Goal: Task Accomplishment & Management: Complete application form

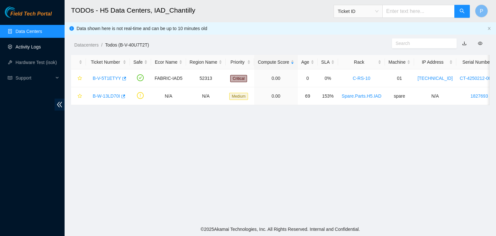
click at [34, 49] on link "Activity Logs" at bounding box center [28, 46] width 26 height 5
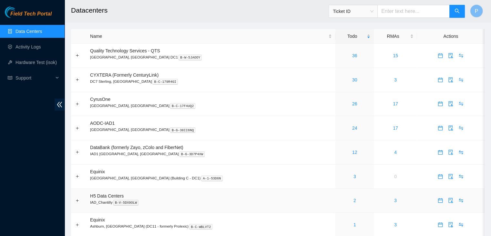
click at [339, 198] on div "2" at bounding box center [354, 200] width 31 height 7
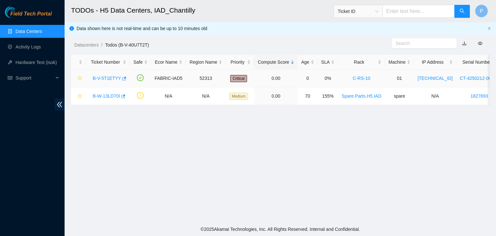
click at [103, 80] on link "B-V-5T1ETYY" at bounding box center [107, 78] width 28 height 5
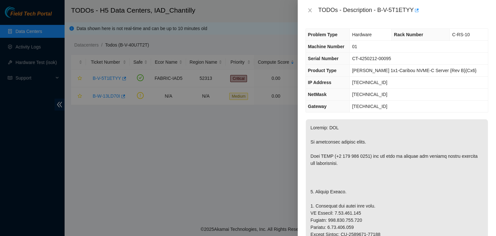
click at [366, 52] on td "01" at bounding box center [419, 47] width 138 height 12
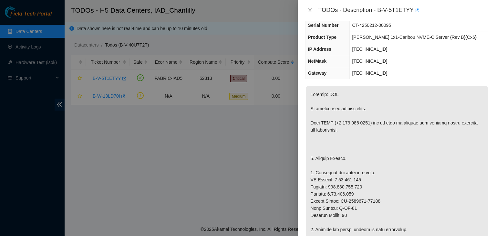
scroll to position [34, 0]
drag, startPoint x: 382, startPoint y: 201, endPoint x: 341, endPoint y: 200, distance: 40.7
copy p "CT-4241210-00079"
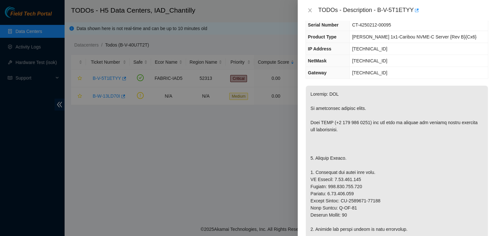
scroll to position [0, 0]
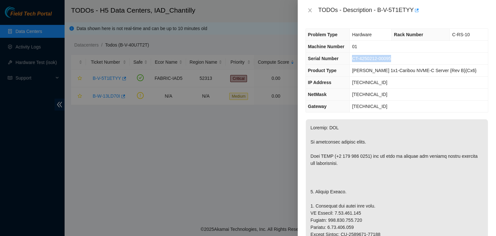
drag, startPoint x: 399, startPoint y: 59, endPoint x: 362, endPoint y: 60, distance: 37.1
click at [362, 60] on td "CT-4250212-00095" at bounding box center [419, 59] width 138 height 12
copy span "CT-4250212-00095"
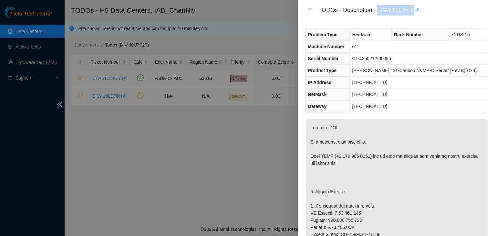
drag, startPoint x: 378, startPoint y: 11, endPoint x: 411, endPoint y: 11, distance: 32.3
click at [411, 11] on div "TODOs - Description - B-V-5T1ETYY" at bounding box center [403, 10] width 170 height 10
copy div "B-V-5T1ETYY"
drag, startPoint x: 318, startPoint y: 20, endPoint x: 306, endPoint y: 10, distance: 14.9
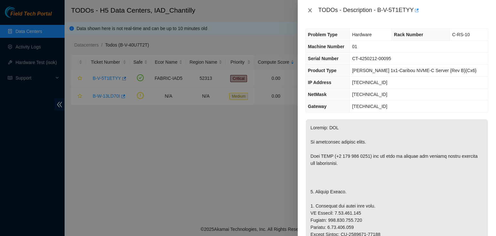
click at [306, 10] on div "TODOs - Description - B-V-5T1ETYY" at bounding box center [397, 10] width 198 height 21
click at [306, 10] on button "Close" at bounding box center [309, 10] width 9 height 6
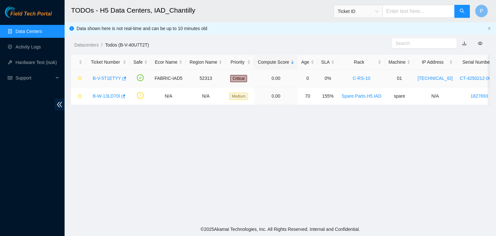
click at [100, 75] on div "B-V-5T1ETYY" at bounding box center [107, 78] width 37 height 10
click at [100, 76] on link "B-V-5T1ETYY" at bounding box center [107, 78] width 28 height 5
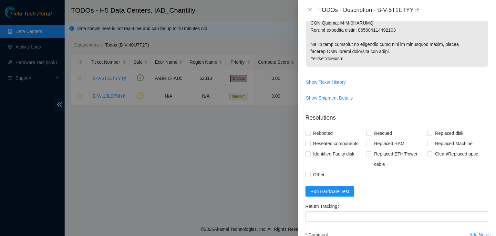
scroll to position [411, 0]
click at [337, 189] on span "Run Hardware Test" at bounding box center [330, 190] width 39 height 7
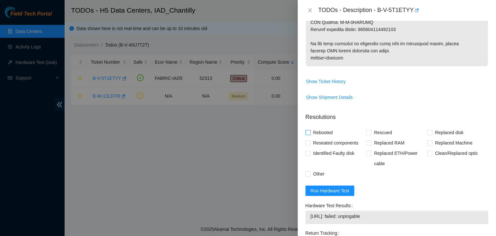
click at [311, 133] on span "Rebooted" at bounding box center [323, 132] width 25 height 10
click at [310, 133] on input "Rebooted" at bounding box center [307, 132] width 5 height 5
checkbox input "true"
click at [367, 130] on input "Rescued" at bounding box center [368, 132] width 5 height 5
checkbox input "true"
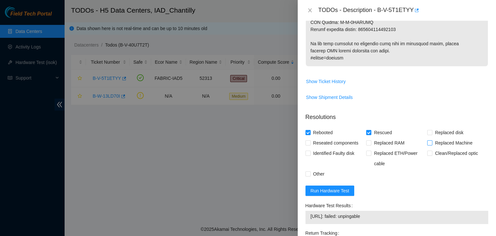
click at [427, 139] on label "Replaced Machine" at bounding box center [451, 143] width 48 height 10
click at [427, 140] on input "Replaced Machine" at bounding box center [429, 142] width 5 height 5
checkbox input "true"
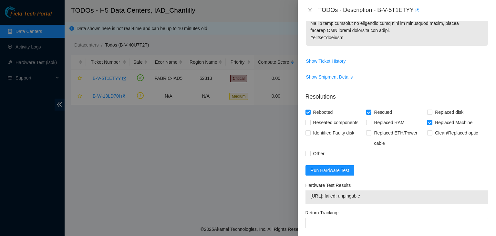
scroll to position [431, 0]
click at [306, 153] on input "Other" at bounding box center [307, 152] width 5 height 5
checkbox input "true"
click at [308, 123] on span at bounding box center [307, 121] width 5 height 5
click at [308, 123] on input "Reseated components" at bounding box center [307, 121] width 5 height 5
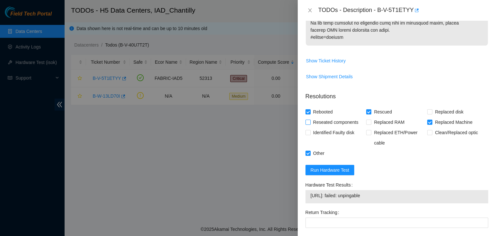
checkbox input "true"
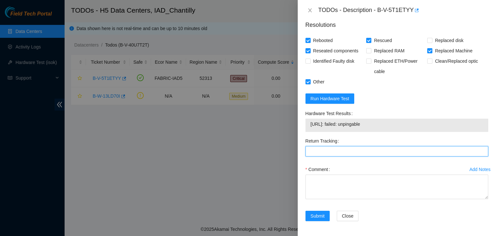
click at [332, 149] on Tracking "Return Tracking" at bounding box center [396, 151] width 183 height 10
paste Tracking "093642900249730"
type Tracking "093642900249730"
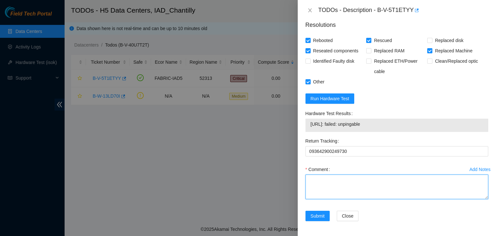
click at [320, 180] on textarea "Comment" at bounding box center [396, 186] width 183 height 25
paste textarea "old CT-4250212-00095"
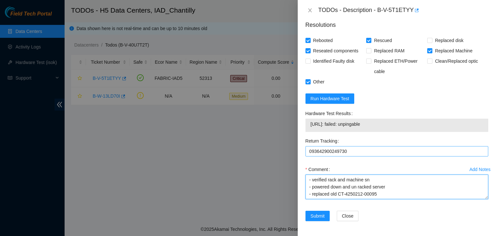
scroll to position [26, 0]
paste textarea "new CT-4241210-00079"
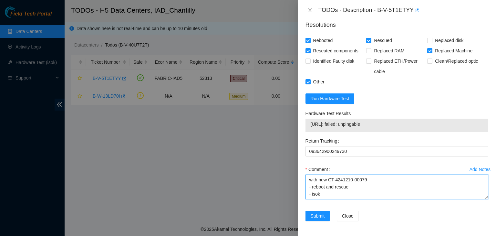
scroll to position [48, 0]
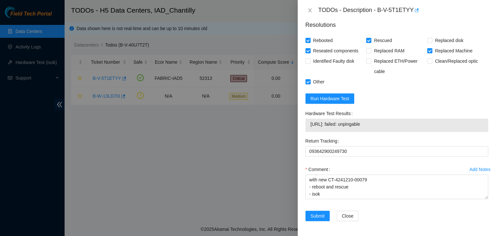
drag, startPoint x: 374, startPoint y: 122, endPoint x: 309, endPoint y: 126, distance: 64.3
click at [309, 126] on div "[URL]: failed: unpingable" at bounding box center [396, 125] width 183 height 13
copy tbody "[URL]: failed: unpingable"
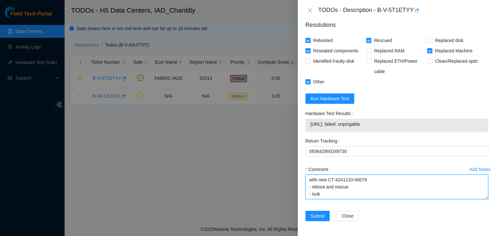
click at [311, 197] on textarea "- verified rack and machine sn - powered down and un racked server - replaced o…" at bounding box center [396, 186] width 183 height 25
paste textarea "[URL]: failed: unpingable"
click at [321, 193] on textarea "- verified rack and machine sn - powered down and un racked server - replaced o…" at bounding box center [396, 186] width 183 height 25
click at [381, 193] on textarea "- verified rack and machine sn - powered down and un racked server - replaced o…" at bounding box center [396, 186] width 183 height 25
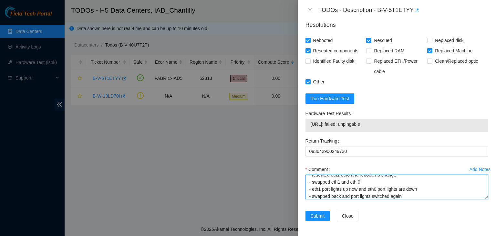
scroll to position [69, 0]
click at [448, 188] on textarea "- verified rack and machine sn - powered down and un racked server - replaced o…" at bounding box center [396, 186] width 183 height 25
drag, startPoint x: 315, startPoint y: 196, endPoint x: 301, endPoint y: 163, distance: 35.7
click at [301, 163] on div "Problem Type Hardware Rack Number C-RS-10 Machine Number 01 Serial Number CT-42…" at bounding box center [397, 128] width 198 height 215
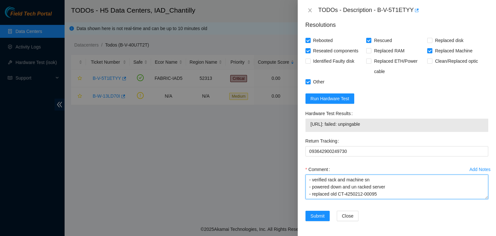
type textarea "- verified rack and machine sn - powered down and un racked server - replaced o…"
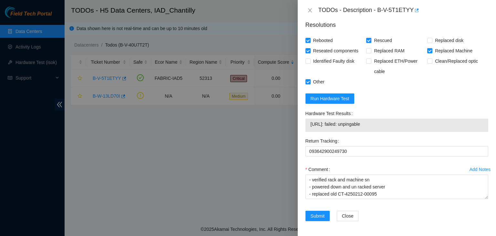
click at [407, 213] on div "Submit Close" at bounding box center [397, 220] width 188 height 18
click at [319, 213] on span "Submit" at bounding box center [318, 215] width 14 height 7
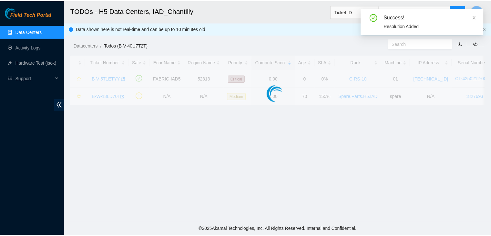
scroll to position [176, 0]
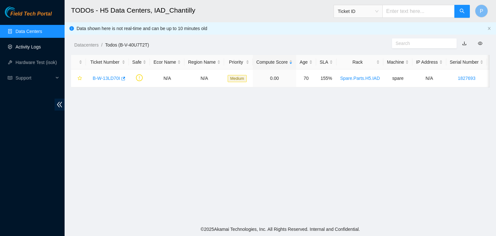
click at [37, 49] on link "Activity Logs" at bounding box center [28, 46] width 26 height 5
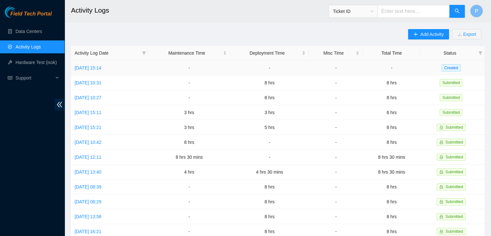
click at [103, 64] on td "[DATE] 15:14" at bounding box center [109, 67] width 77 height 15
click at [101, 66] on link "[DATE] 15:14" at bounding box center [88, 67] width 27 height 5
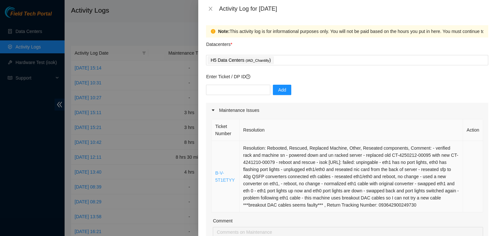
click at [224, 180] on link "B-V-5T1ETYY" at bounding box center [225, 176] width 20 height 12
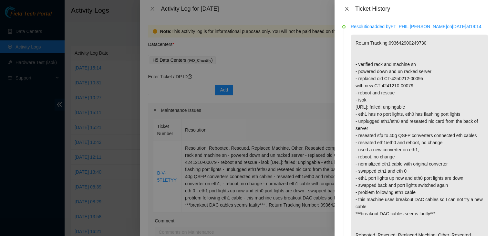
click at [345, 10] on icon "close" at bounding box center [347, 9] width 4 height 4
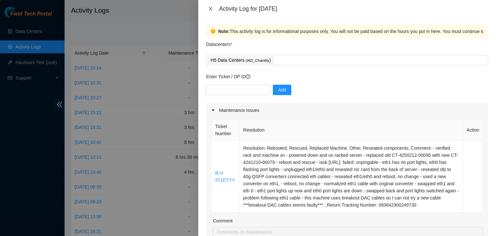
click at [211, 9] on icon "close" at bounding box center [211, 9] width 4 height 4
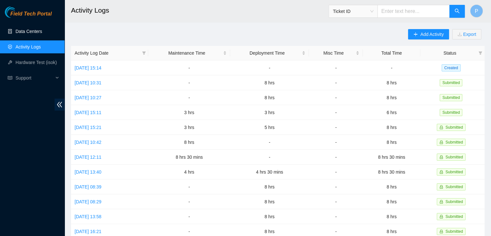
click at [39, 33] on link "Data Centers" at bounding box center [28, 31] width 26 height 5
